Goal: Navigation & Orientation: Find specific page/section

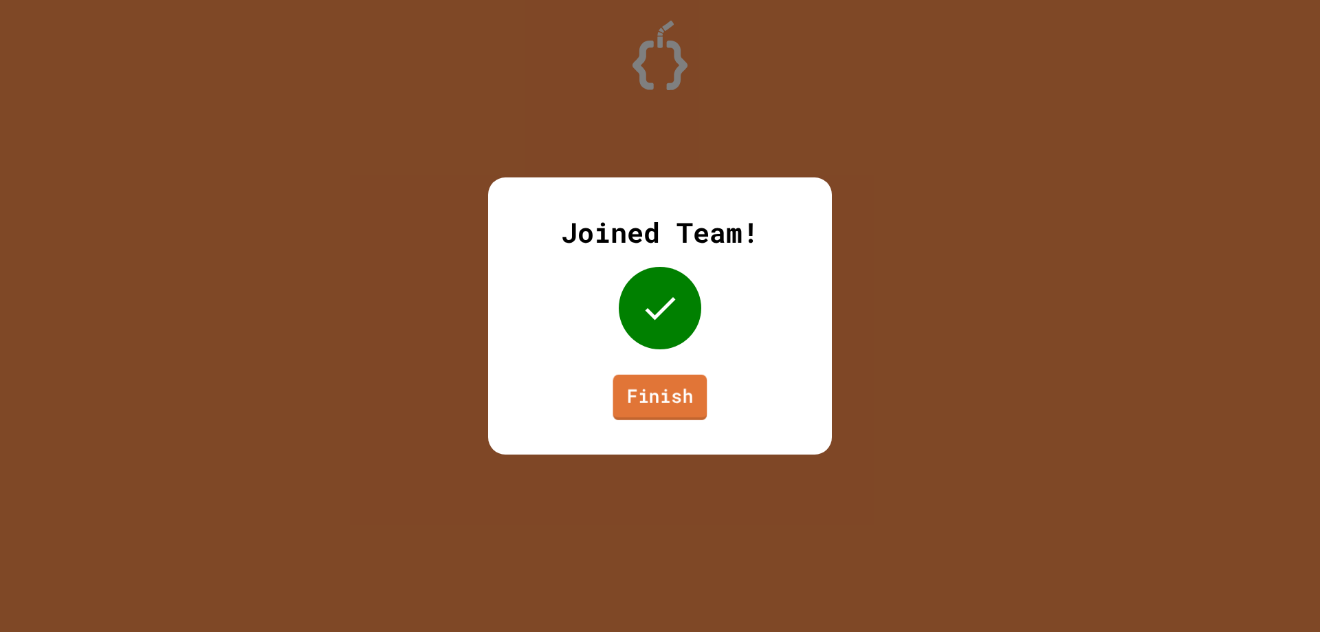
click at [687, 391] on link "Finish" at bounding box center [660, 397] width 94 height 45
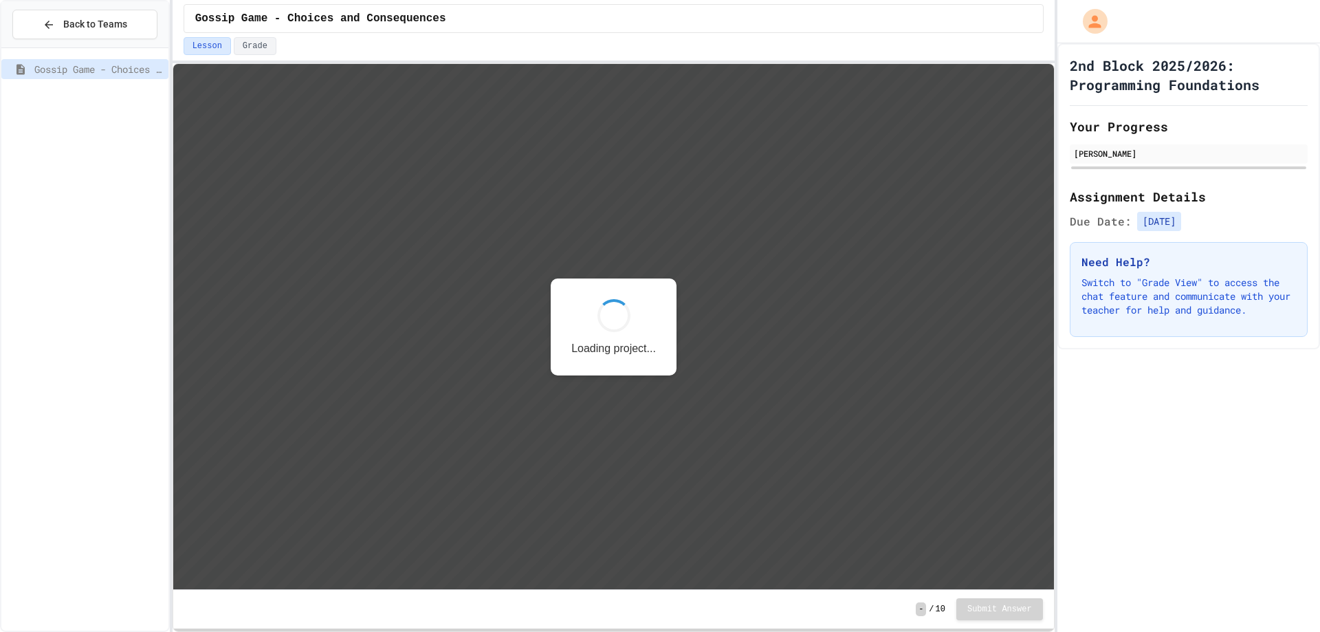
scroll to position [1, 0]
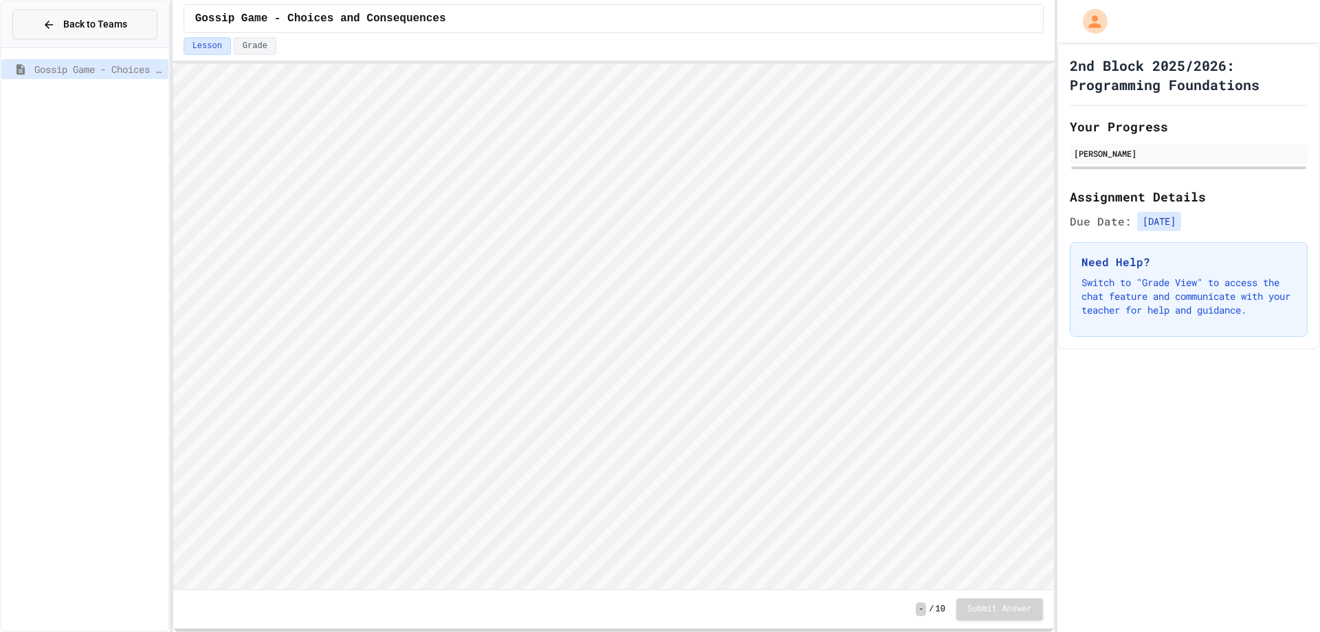
click at [86, 29] on span "Back to Teams" at bounding box center [95, 24] width 64 height 14
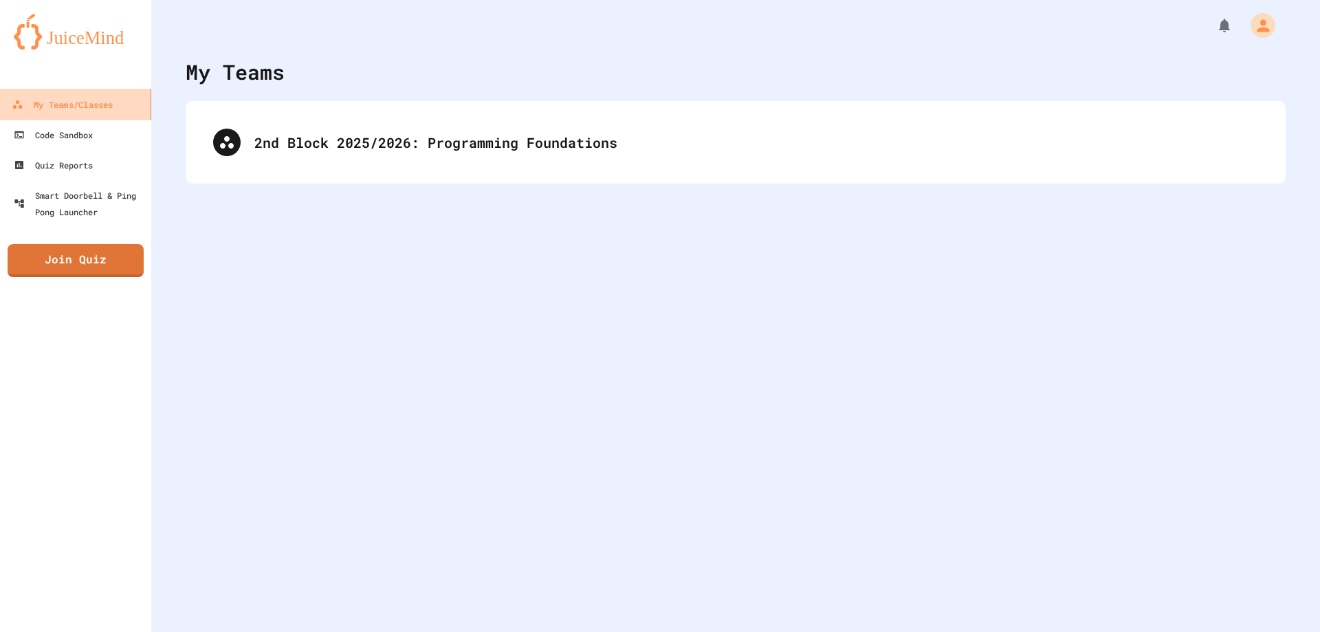
click at [87, 105] on div "My Teams/Classes" at bounding box center [62, 104] width 101 height 17
click at [89, 109] on div "My Teams/Classes" at bounding box center [62, 104] width 101 height 17
click at [63, 146] on link "Code Sandbox" at bounding box center [76, 134] width 156 height 31
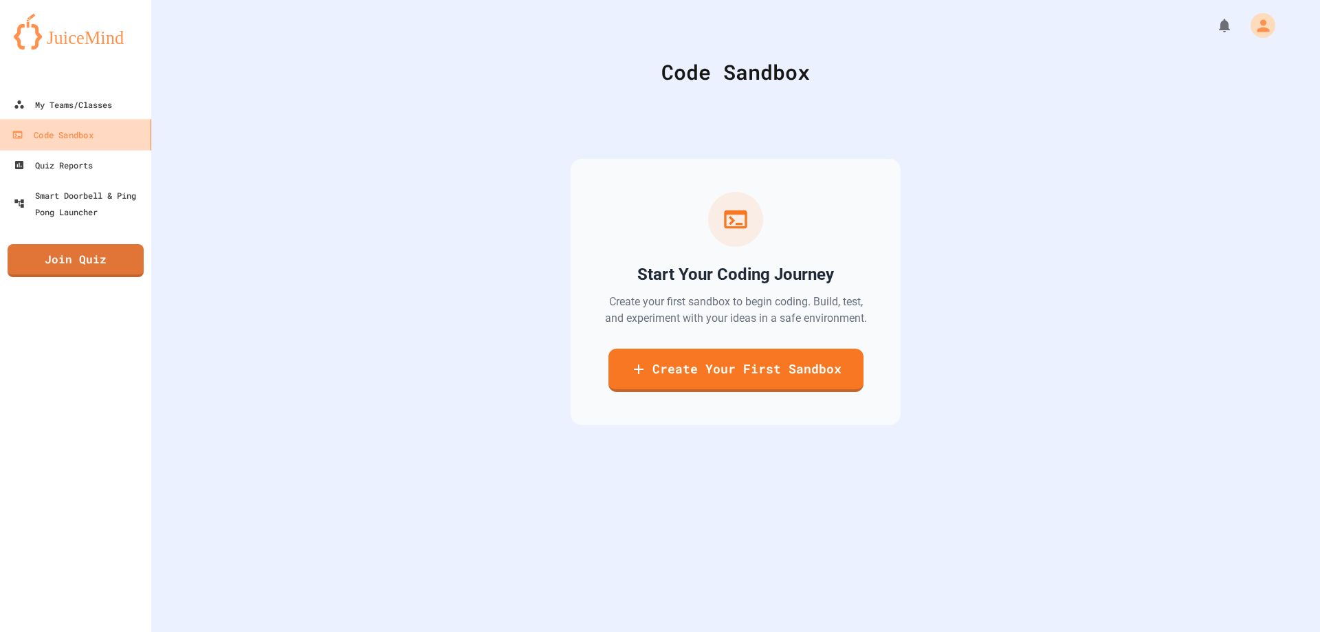
click at [63, 146] on link "Code Sandbox" at bounding box center [76, 134] width 156 height 31
drag, startPoint x: 74, startPoint y: 226, endPoint x: 93, endPoint y: 188, distance: 42.1
click at [75, 224] on link "Smart Doorbell & Ping Pong Launcher" at bounding box center [76, 203] width 156 height 48
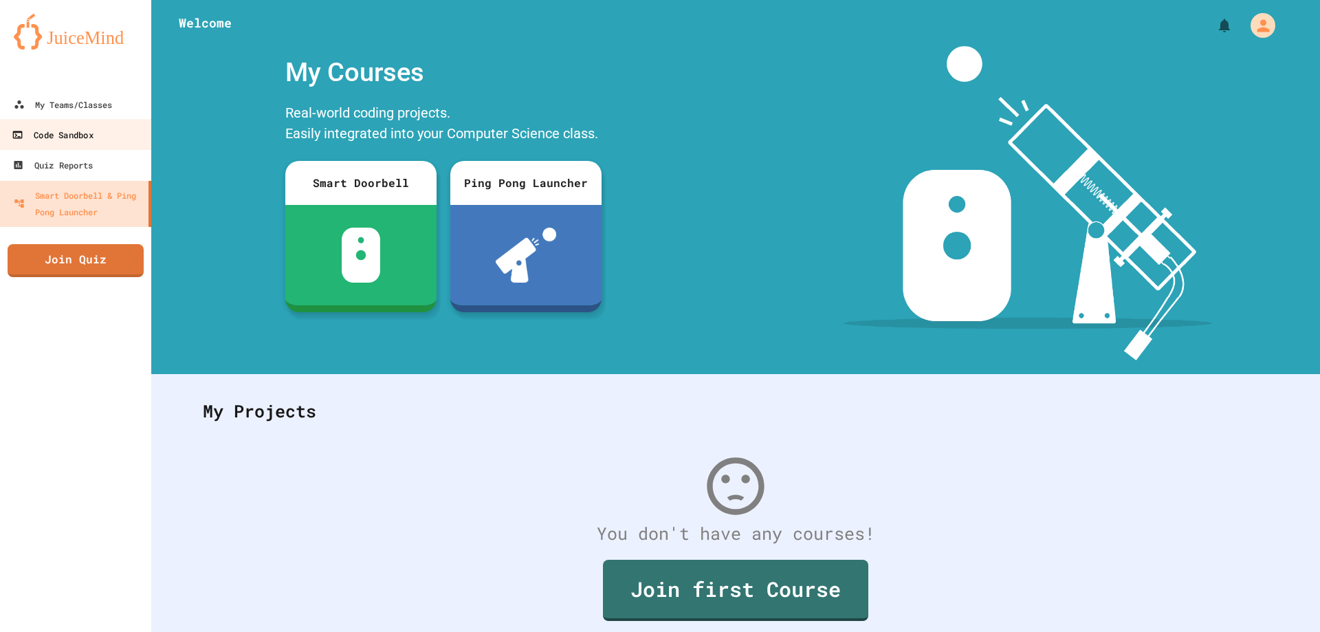
click at [105, 126] on link "Code Sandbox" at bounding box center [76, 134] width 156 height 31
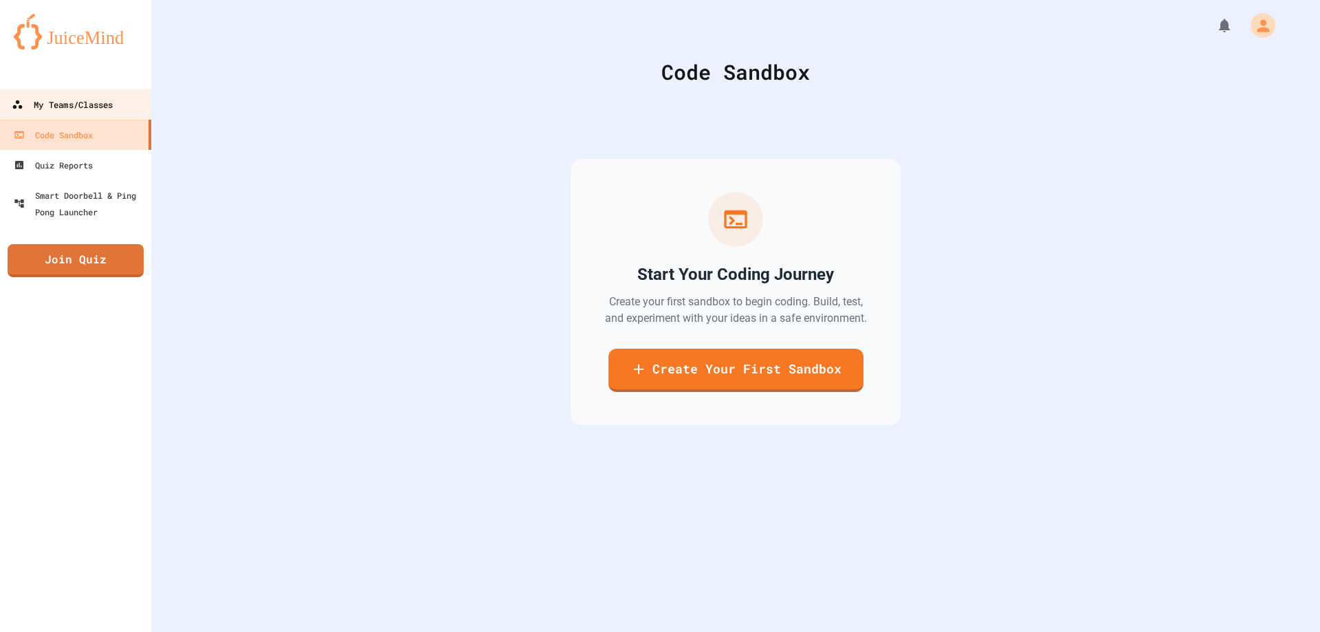
click at [105, 108] on div "My Teams/Classes" at bounding box center [62, 104] width 101 height 17
